Goal: Obtain resource: Download file/media

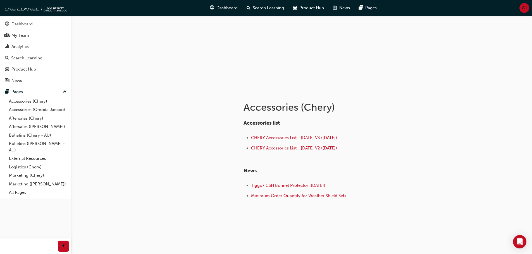
scroll to position [37, 0]
click at [29, 120] on link "Aftersales (Chery)" at bounding box center [38, 118] width 62 height 9
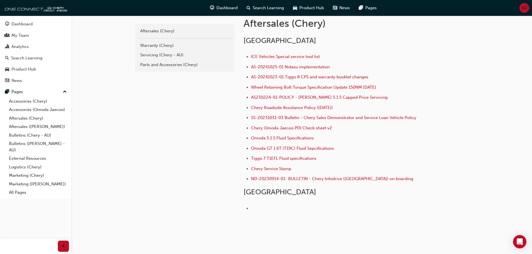
scroll to position [111, 0]
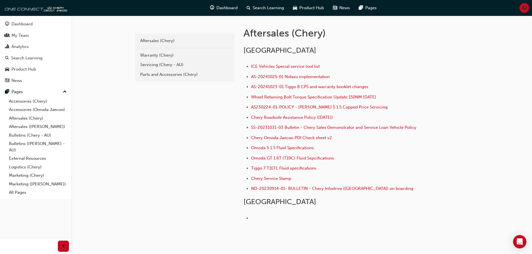
click at [176, 139] on div "chery-aftersales Aftersales (Chery) Warranty (Chery) Servicing (Chery - AU) Par…" at bounding box center [184, 133] width 100 height 234
click at [140, 152] on div "chery-aftersales Aftersales (Chery) Warranty (Chery) Servicing (Chery - AU) Par…" at bounding box center [184, 133] width 100 height 234
click at [28, 102] on link "Accessories (Chery)" at bounding box center [38, 101] width 62 height 9
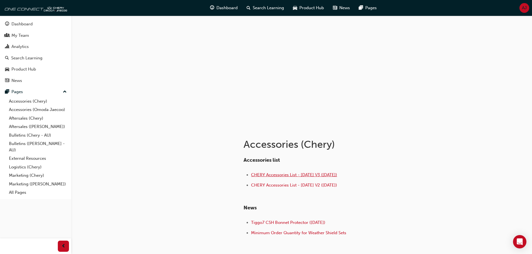
click at [292, 176] on span "CHERY Accessories List - [DATE] V3 ([DATE])" at bounding box center [294, 174] width 86 height 5
